Goal: Task Accomplishment & Management: Use online tool/utility

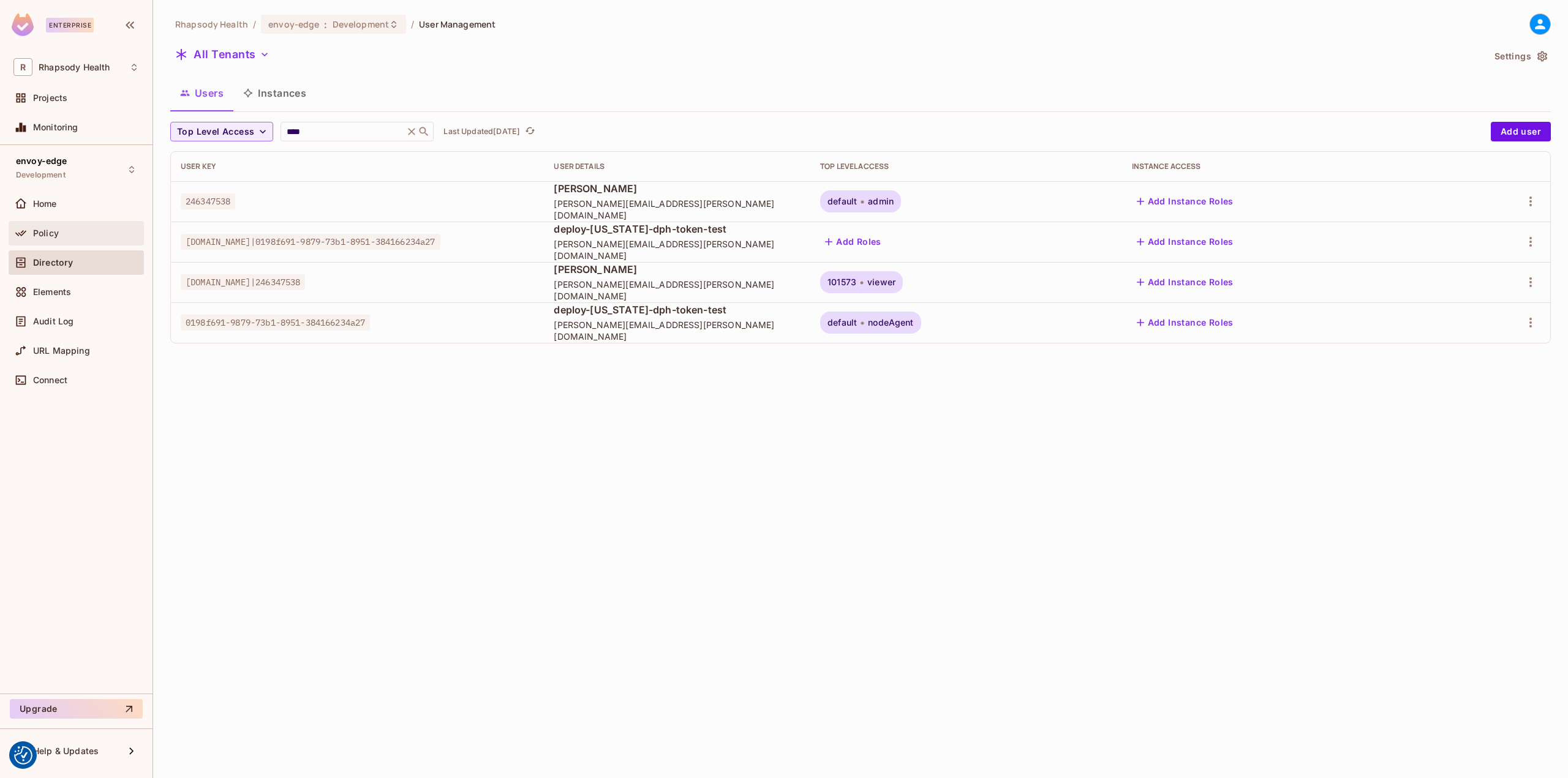
click at [57, 224] on div "Policy" at bounding box center [76, 233] width 135 height 25
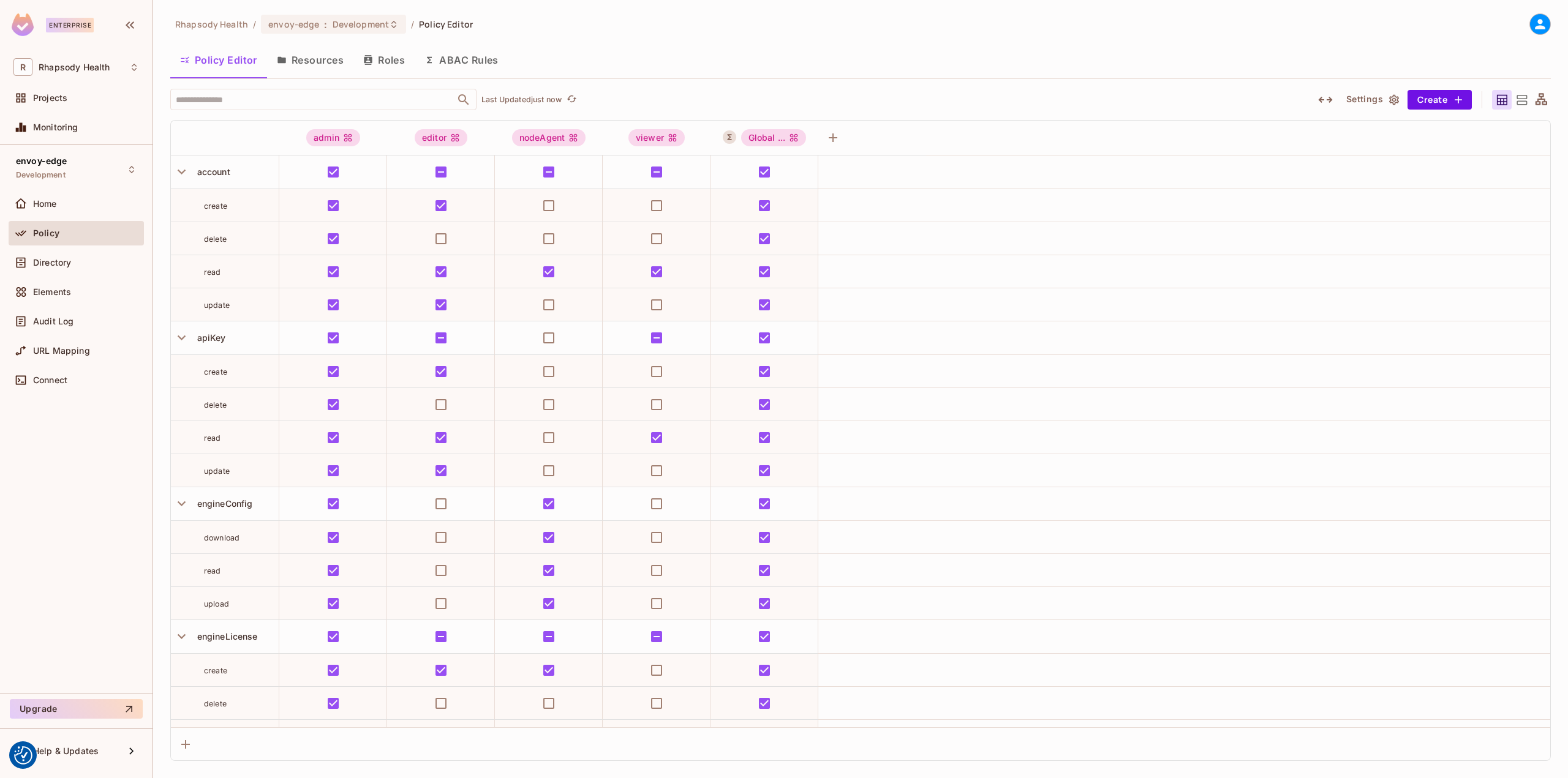
click at [1524, 100] on icon at bounding box center [1522, 100] width 15 height 15
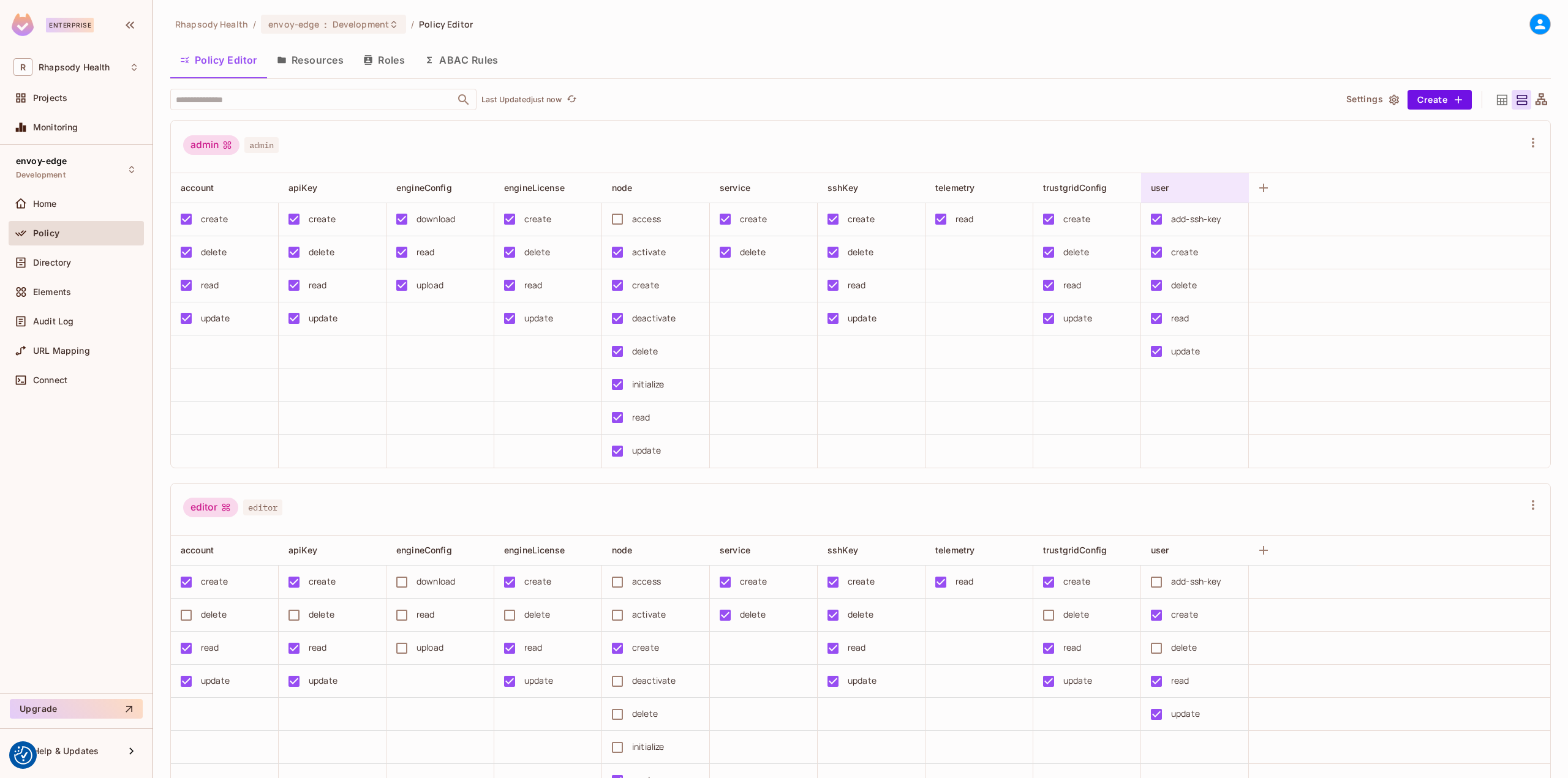
click at [1196, 186] on div "user" at bounding box center [1191, 188] width 80 height 12
click at [1199, 292] on div "Edit Resource" at bounding box center [1204, 295] width 57 height 12
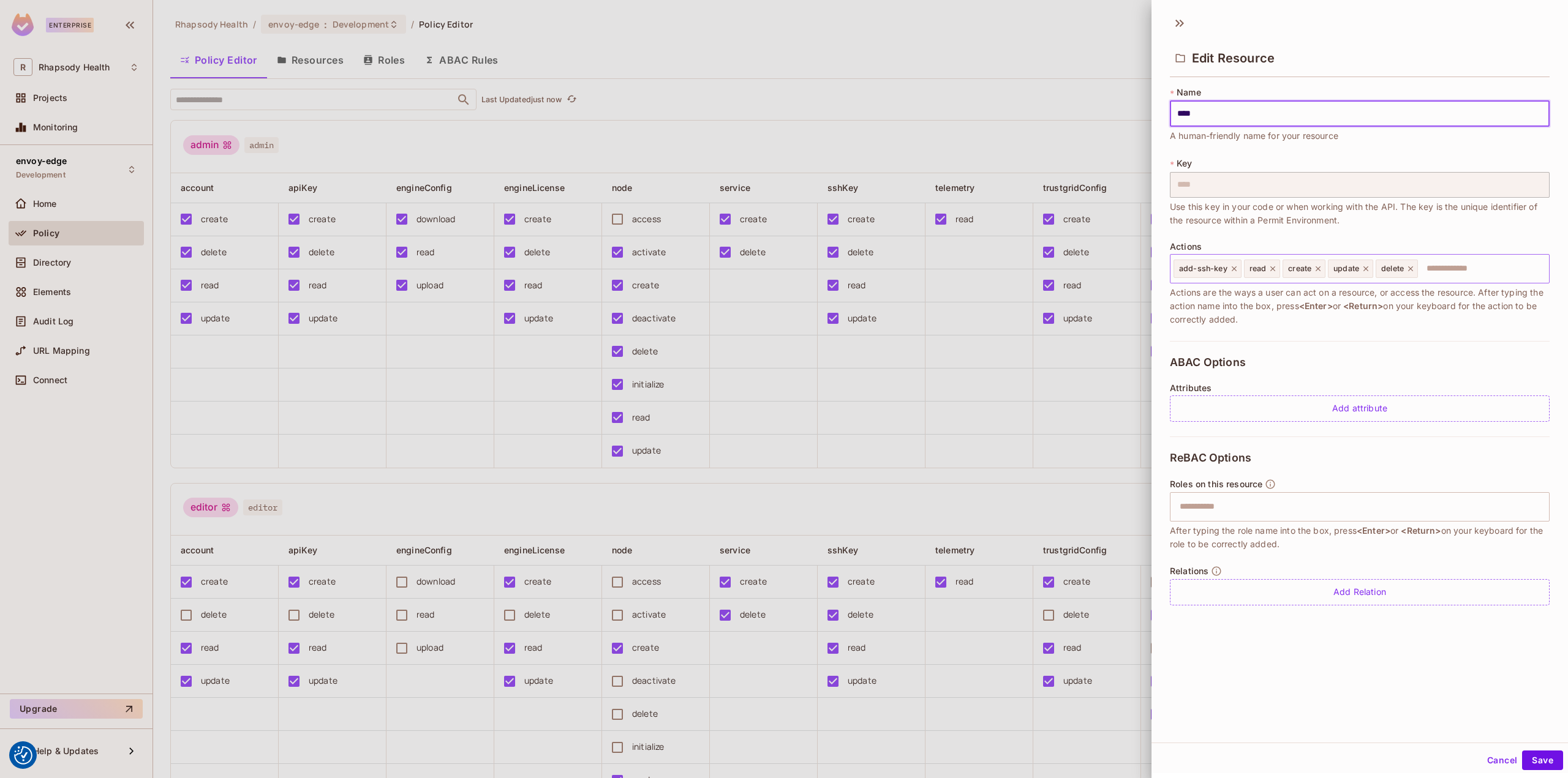
click at [1232, 269] on icon at bounding box center [1234, 268] width 5 height 5
click at [1535, 756] on button "Save" at bounding box center [1542, 760] width 41 height 20
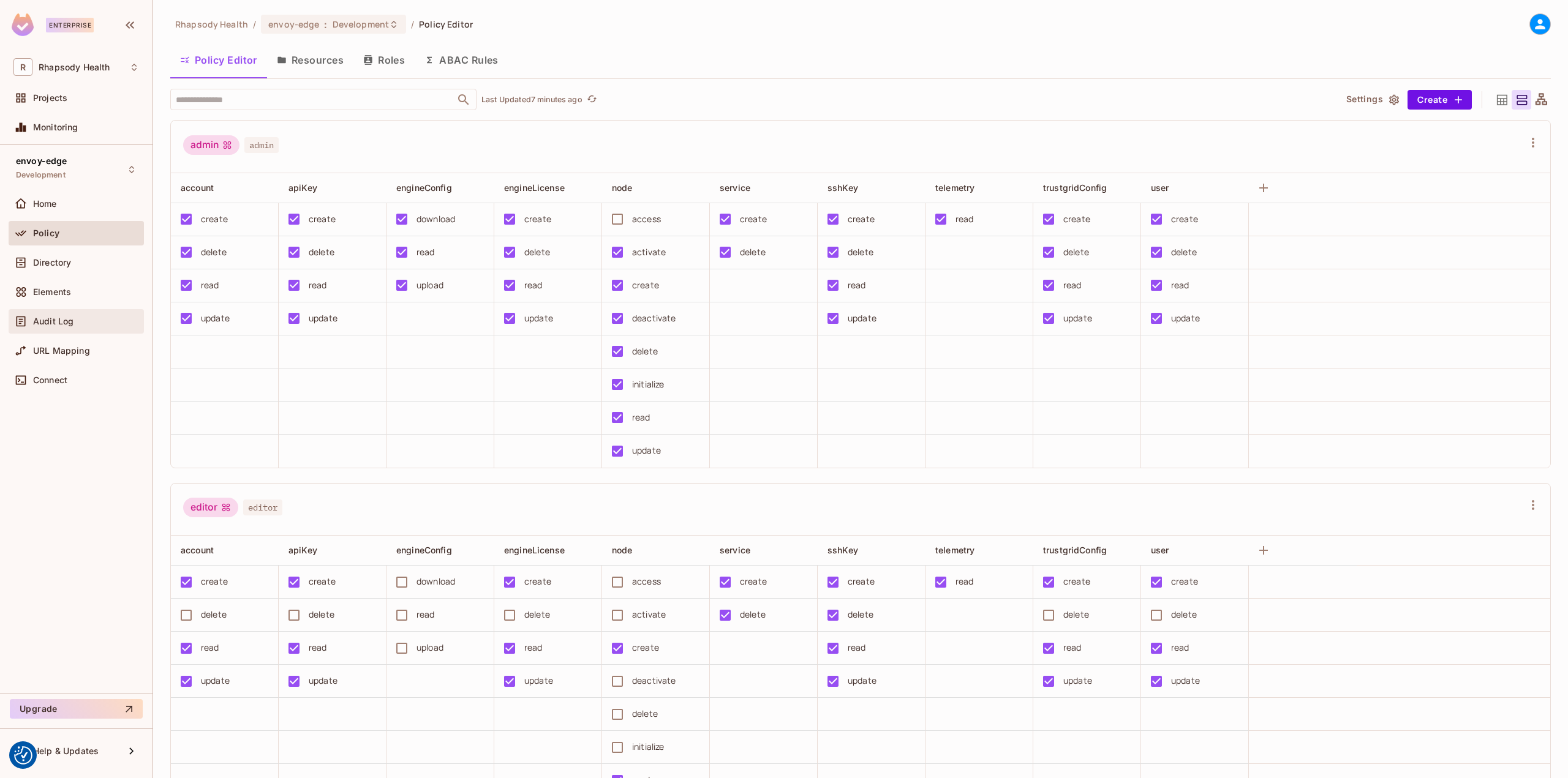
click at [81, 313] on div "Audit Log" at bounding box center [76, 321] width 135 height 25
